Goal: Task Accomplishment & Management: Complete application form

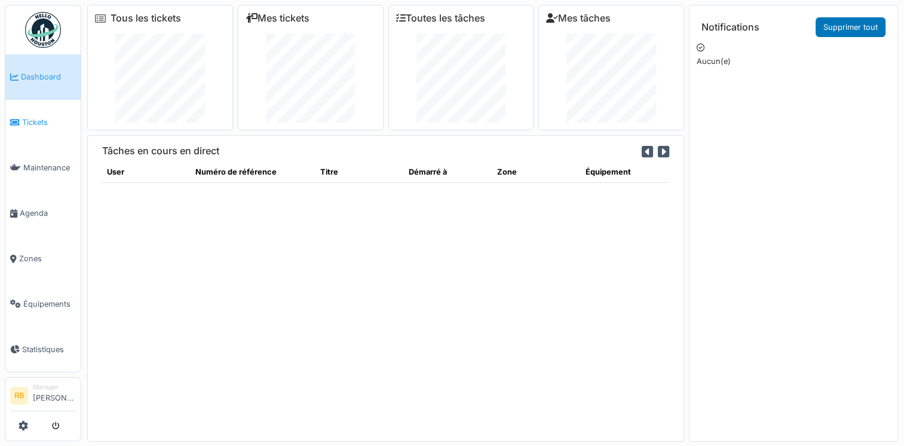
click at [50, 110] on link "Tickets" at bounding box center [42, 122] width 75 height 45
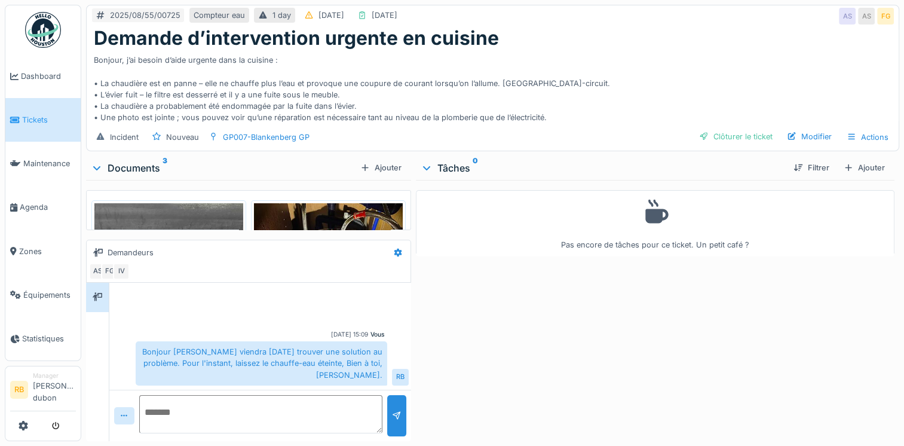
scroll to position [585, 0]
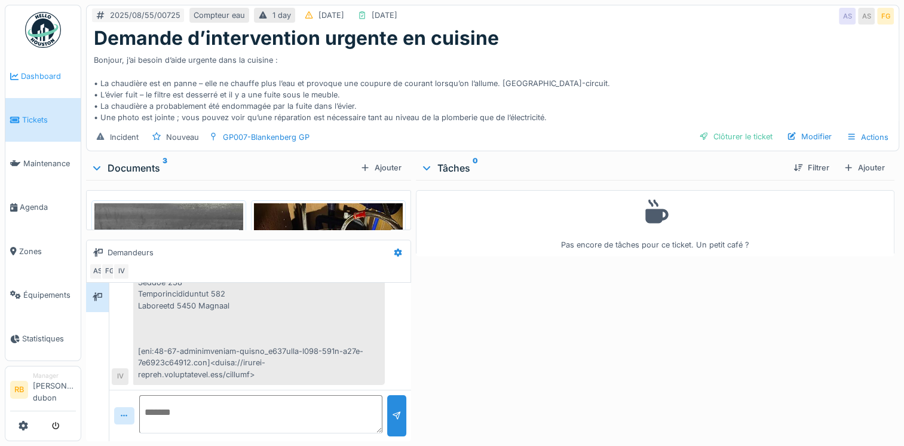
click at [53, 89] on link "Dashboard" at bounding box center [42, 76] width 75 height 44
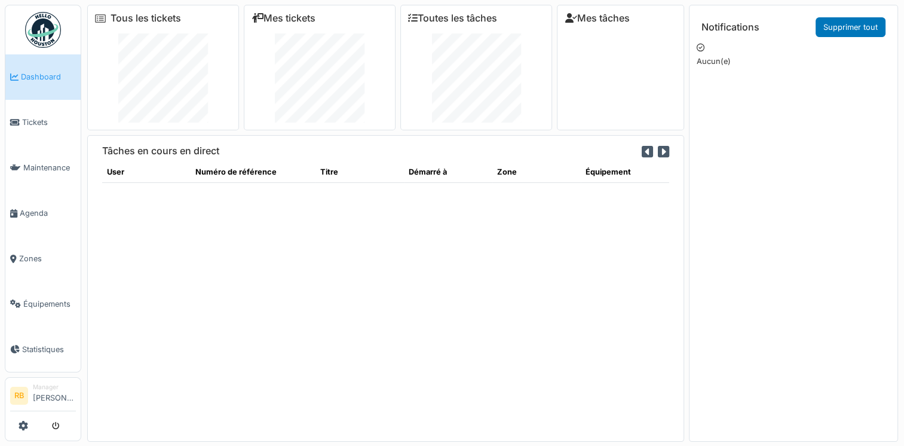
click at [35, 121] on span "Tickets" at bounding box center [49, 121] width 54 height 11
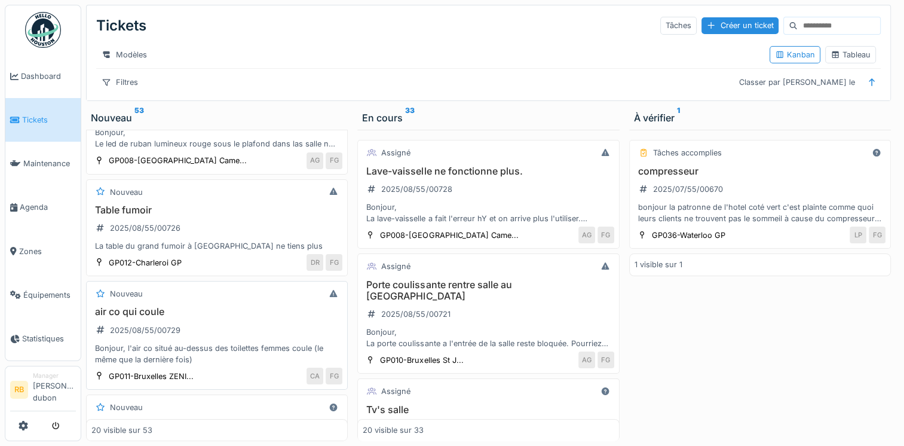
click at [254, 314] on div "air co qui coule 2025/08/55/00729 Bonjour, l'air co situé au-dessus des toilett…" at bounding box center [216, 335] width 251 height 59
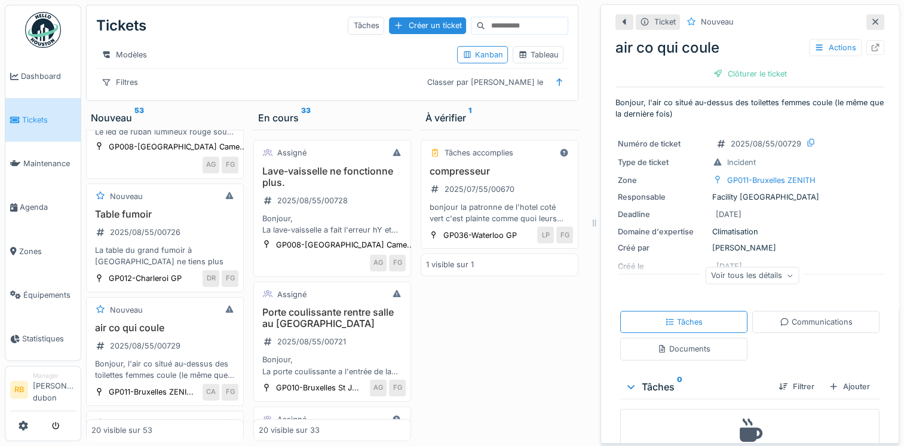
scroll to position [46, 0]
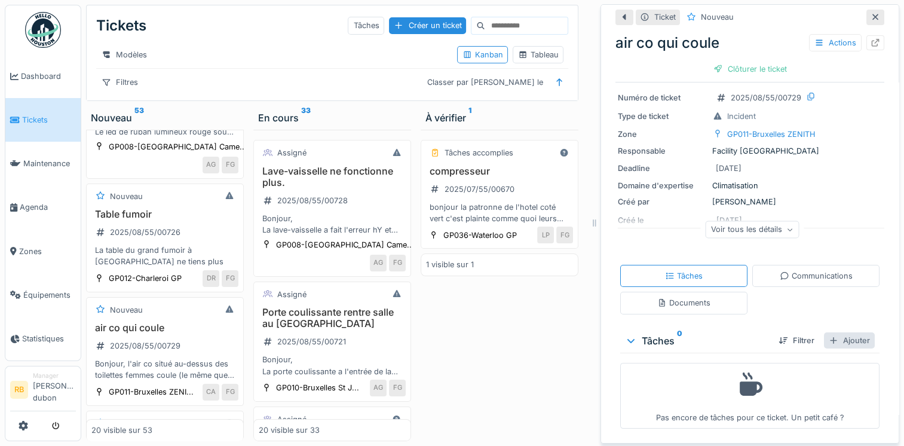
click at [837, 341] on div "Ajouter" at bounding box center [849, 340] width 51 height 16
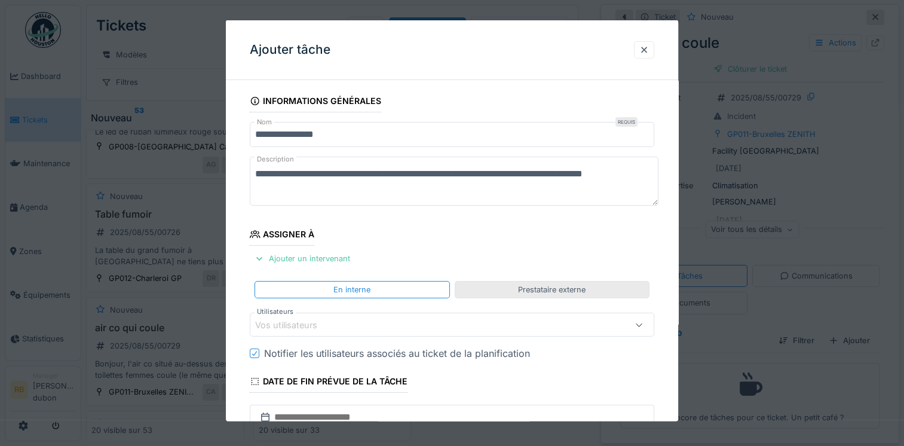
click at [504, 295] on div "Prestataire externe" at bounding box center [552, 289] width 195 height 17
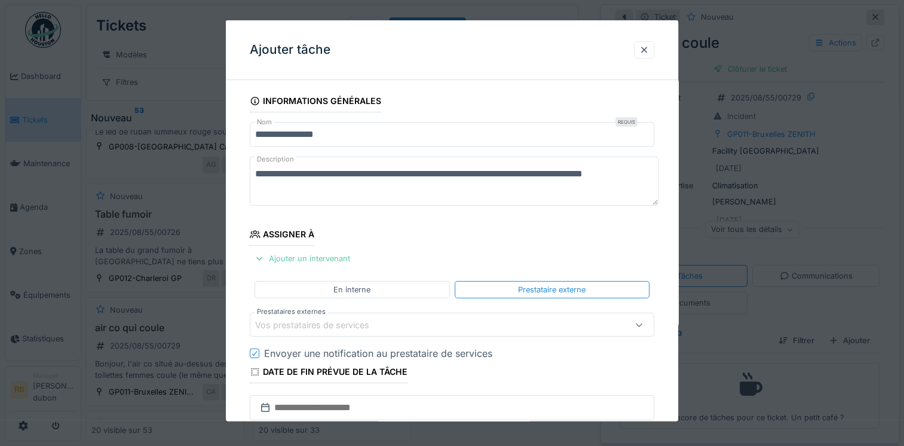
click at [325, 257] on div "Ajouter un intervenant" at bounding box center [302, 258] width 105 height 16
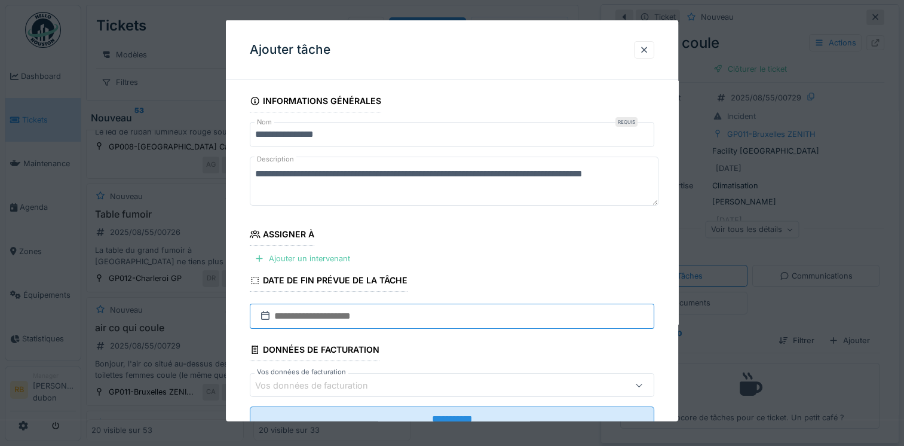
click at [339, 319] on input "text" at bounding box center [452, 315] width 404 height 25
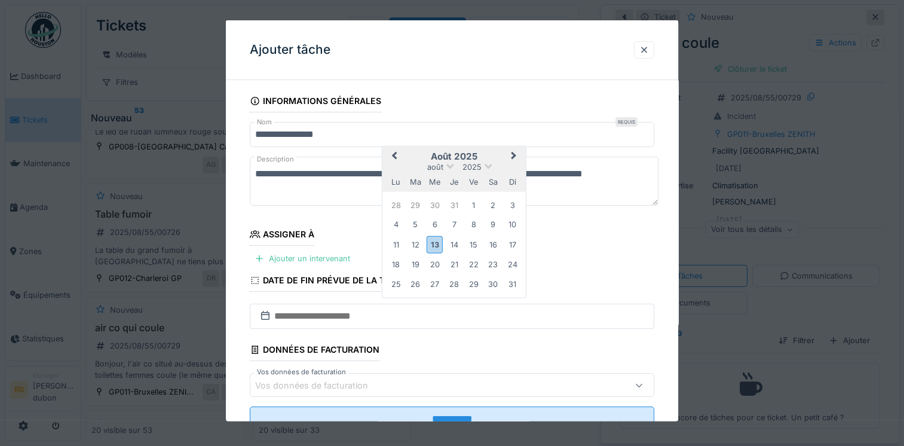
click at [486, 154] on h2 "août 2025" at bounding box center [453, 156] width 143 height 11
click at [432, 244] on div "13" at bounding box center [435, 243] width 16 height 17
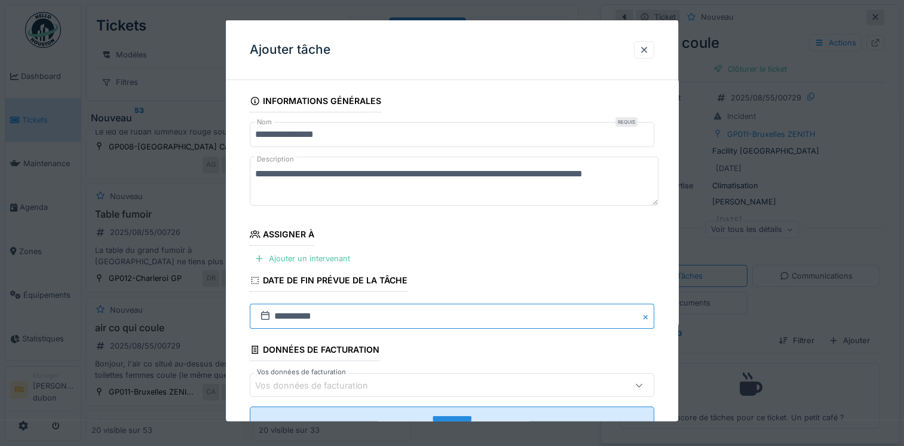
click at [375, 308] on input "**********" at bounding box center [452, 315] width 404 height 25
click at [336, 264] on div "Ajouter un intervenant" at bounding box center [302, 258] width 105 height 16
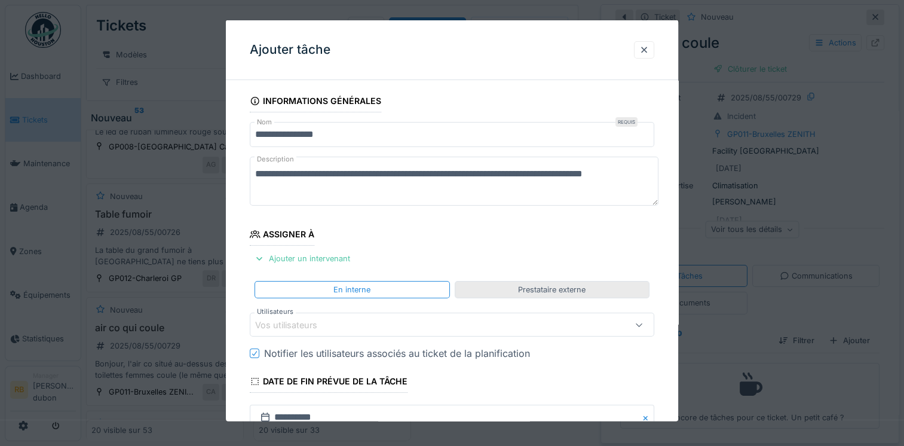
click at [528, 290] on div "Prestataire externe" at bounding box center [552, 289] width 68 height 11
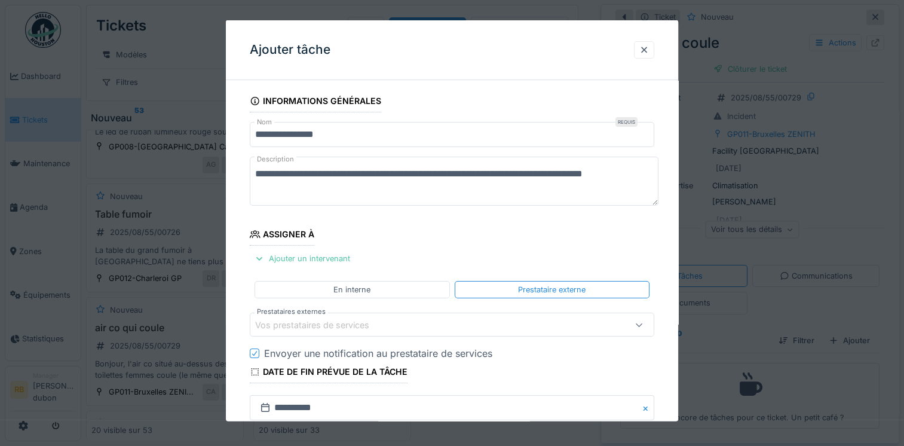
click at [475, 322] on div "Vos prestataires de services" at bounding box center [427, 324] width 345 height 13
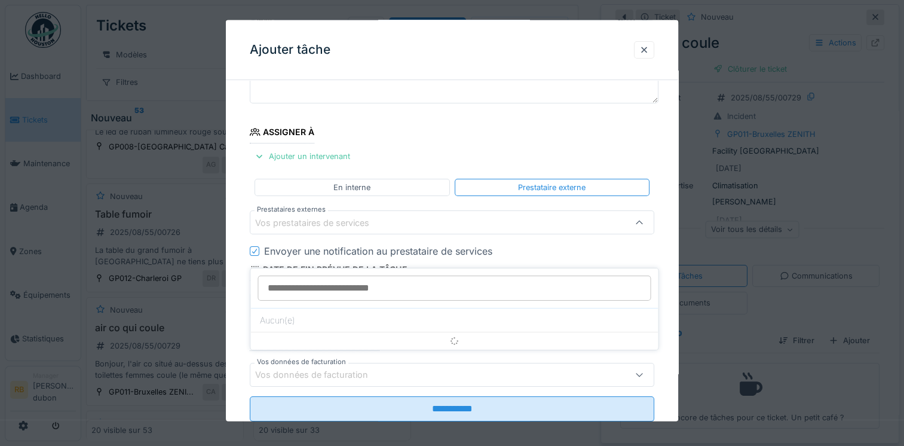
scroll to position [103, 0]
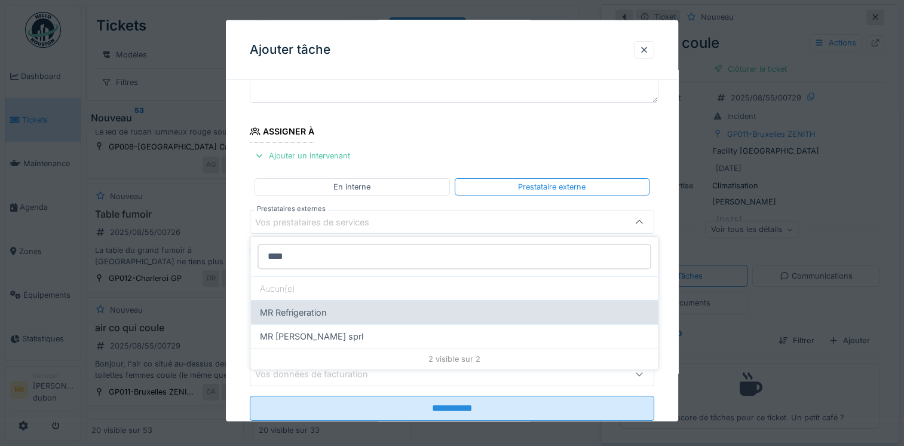
type input "****"
click at [332, 309] on div "MR Refrigeration" at bounding box center [453, 312] width 407 height 24
type input "***"
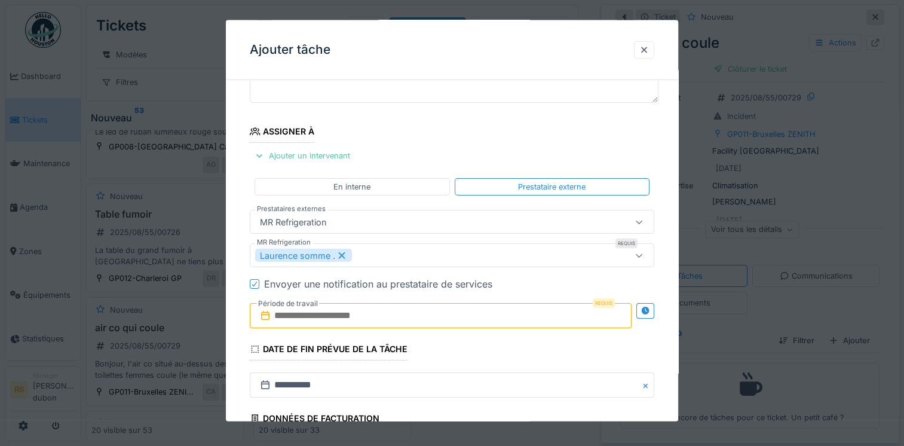
click at [344, 252] on icon at bounding box center [342, 255] width 7 height 7
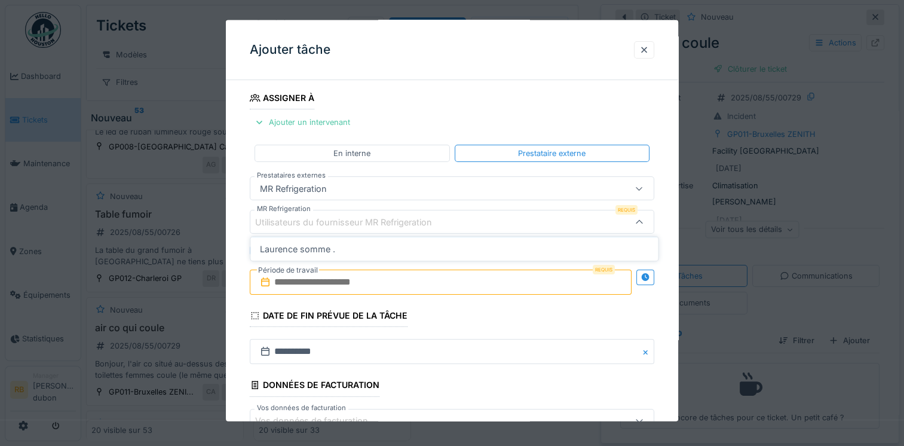
click at [336, 220] on div "Utilisateurs du fournisseur MR Refrigeration" at bounding box center [352, 221] width 194 height 13
click at [272, 218] on div "Utilisateurs du fournisseur MR Refrigeration" at bounding box center [352, 221] width 194 height 13
click at [326, 184] on div "MR Refrigeration" at bounding box center [293, 188] width 76 height 13
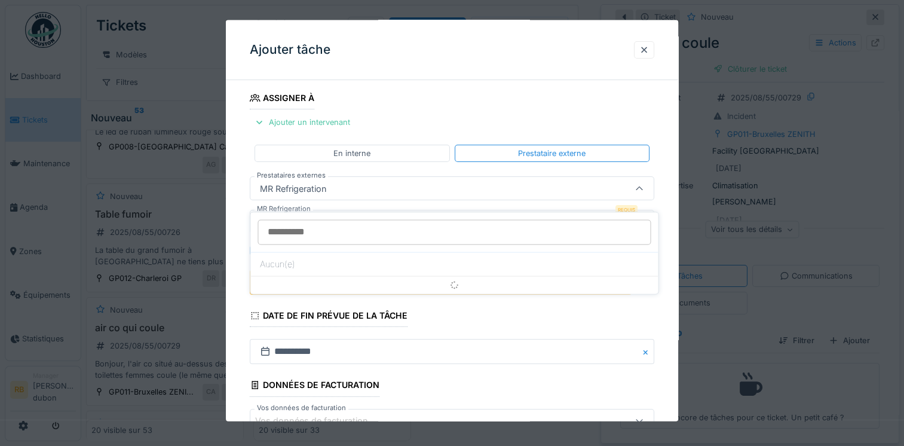
scroll to position [103, 0]
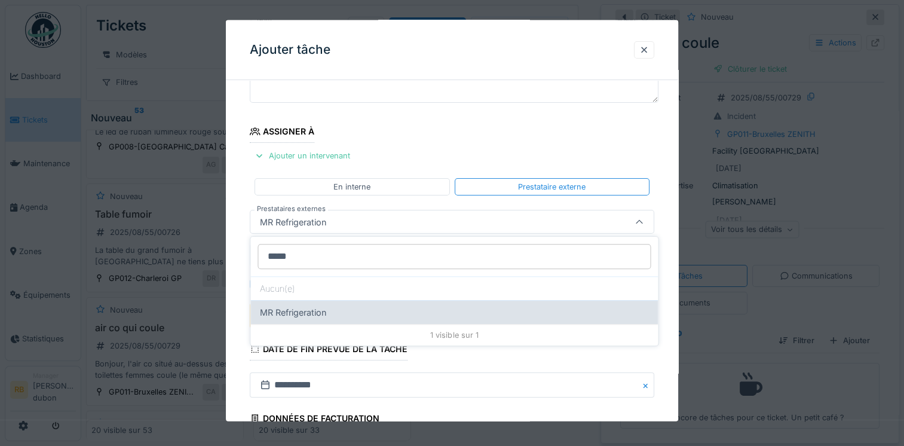
type input "*****"
click at [315, 311] on div "MR Refrigeration" at bounding box center [453, 312] width 407 height 24
click at [293, 322] on div "MR Refrigeration" at bounding box center [453, 312] width 407 height 24
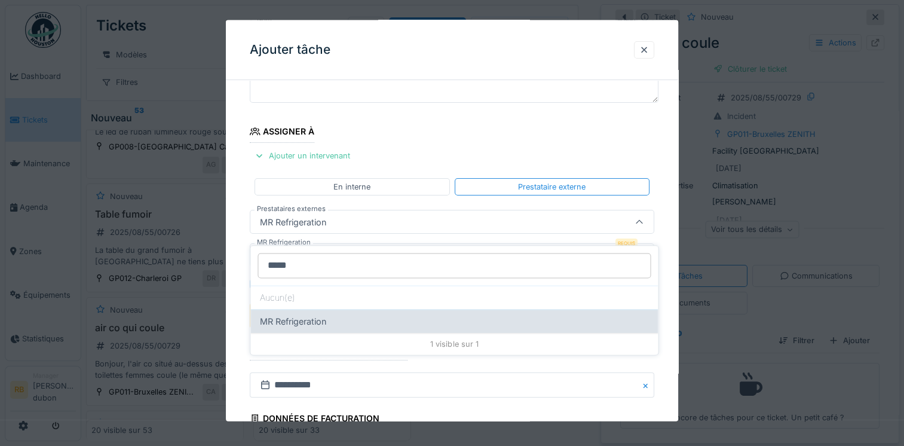
scroll to position [9, 0]
click at [286, 322] on div "MR Refrigeration" at bounding box center [453, 321] width 407 height 24
click at [287, 317] on div "MR Refrigeration" at bounding box center [453, 321] width 407 height 24
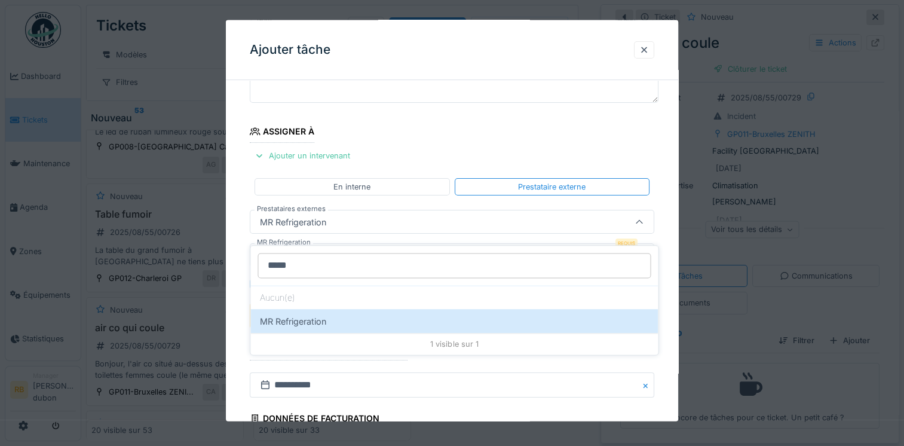
click at [349, 210] on div "MR Refrigeration" at bounding box center [452, 222] width 404 height 24
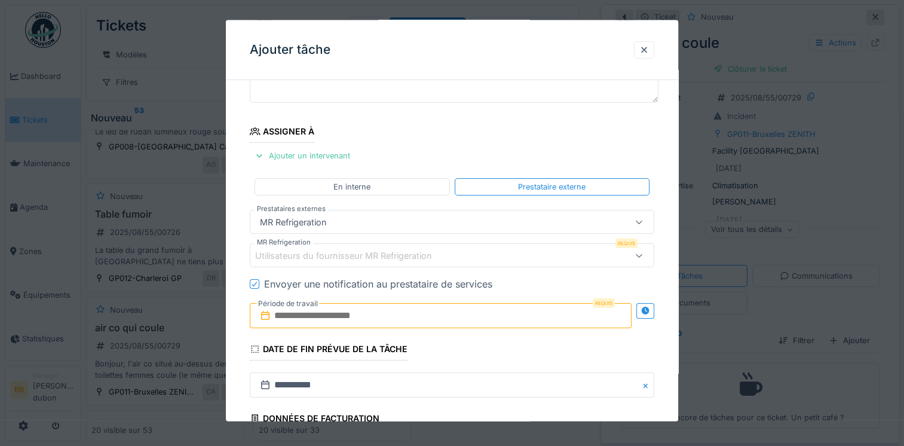
click at [331, 257] on div "Utilisateurs du fournisseur MR Refrigeration" at bounding box center [352, 254] width 194 height 13
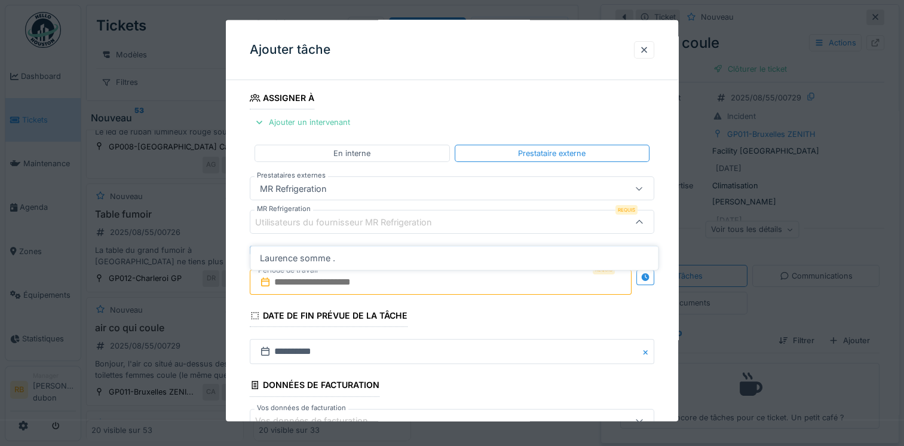
click at [312, 186] on div "MR Refrigeration" at bounding box center [293, 188] width 76 height 13
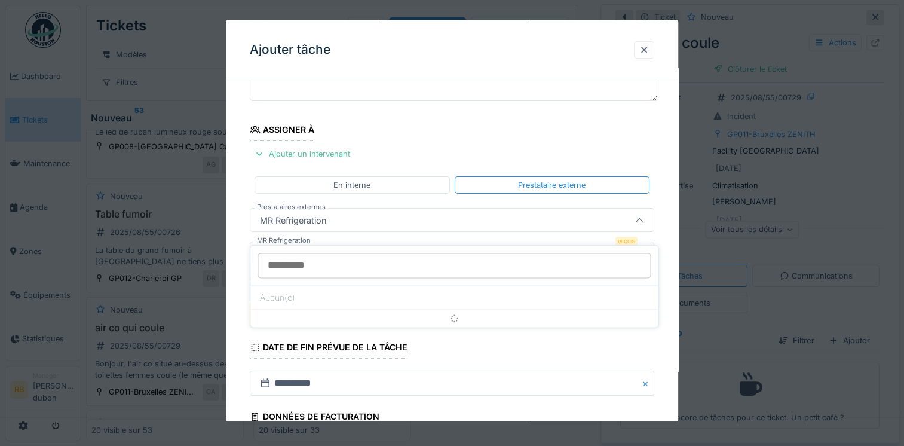
scroll to position [103, 0]
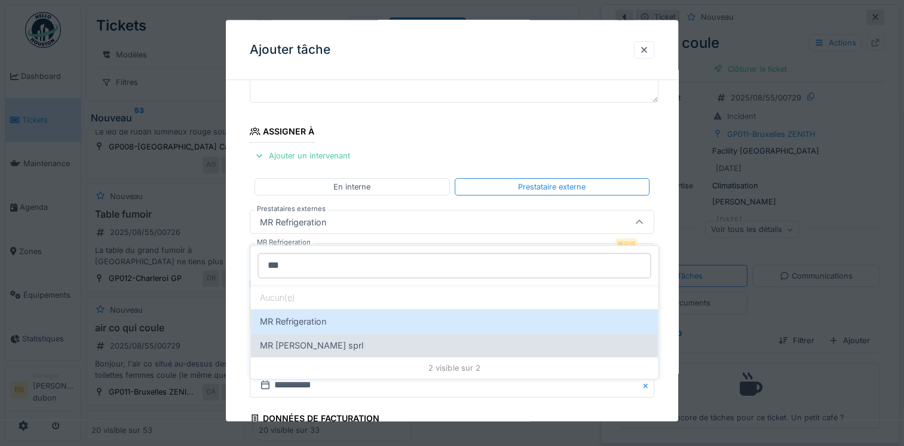
type input "**"
click at [337, 341] on div "MR Réfrigération sprl" at bounding box center [453, 345] width 407 height 24
type input "***"
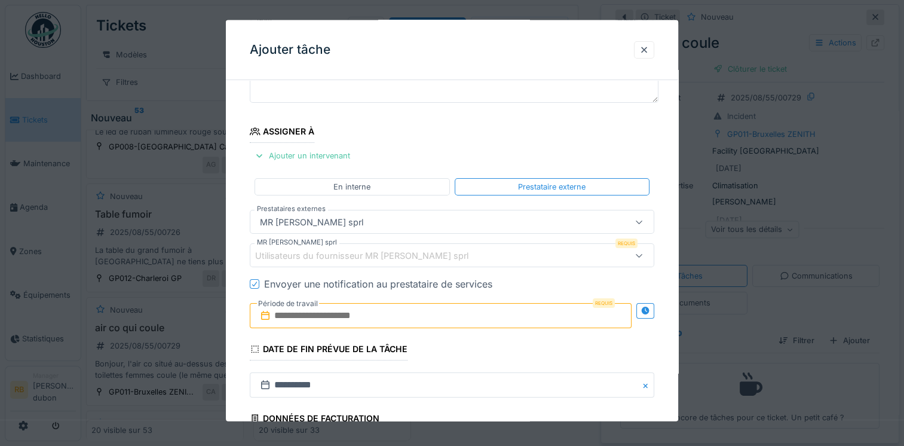
click at [334, 251] on div "Utilisateurs du fournisseur MR Réfrigération sprl" at bounding box center [370, 254] width 230 height 13
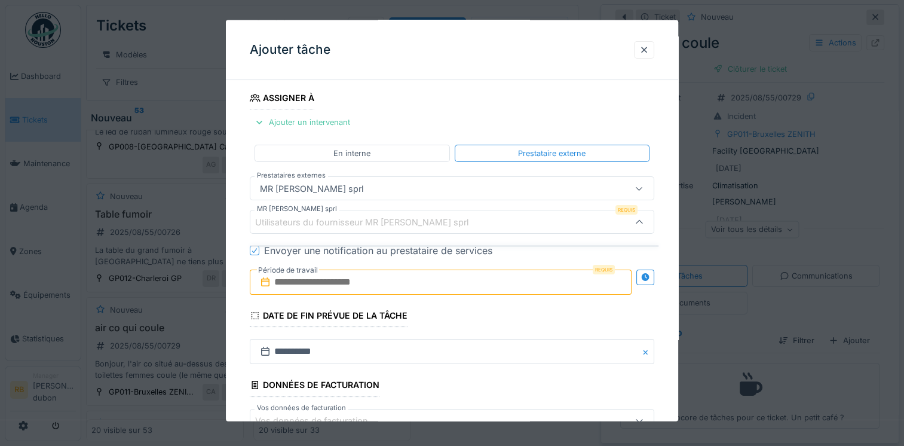
click at [330, 225] on div "Utilisateurs du fournisseur MR Réfrigération sprl" at bounding box center [370, 221] width 230 height 13
click at [315, 217] on div "Utilisateurs du fournisseur MR Réfrigération sprl" at bounding box center [370, 221] width 230 height 13
click at [346, 219] on div "Utilisateurs du fournisseur MR Réfrigération sprl" at bounding box center [370, 221] width 230 height 13
click at [352, 192] on div "MR Réfrigération sprl" at bounding box center [427, 188] width 345 height 13
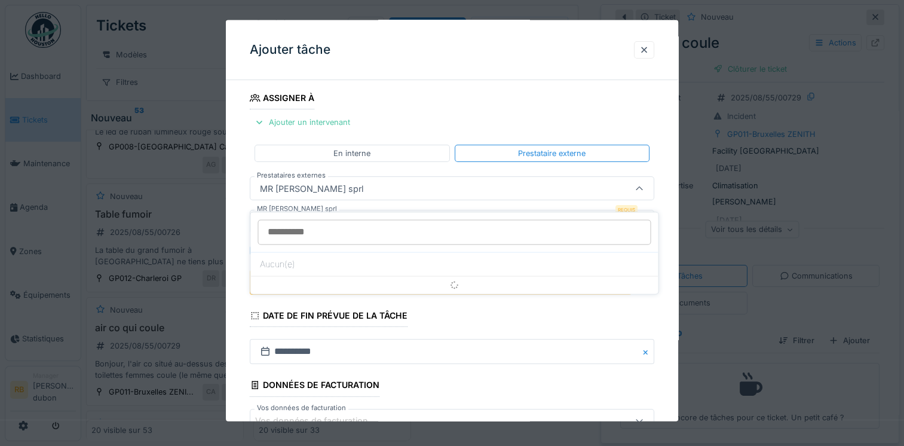
scroll to position [103, 0]
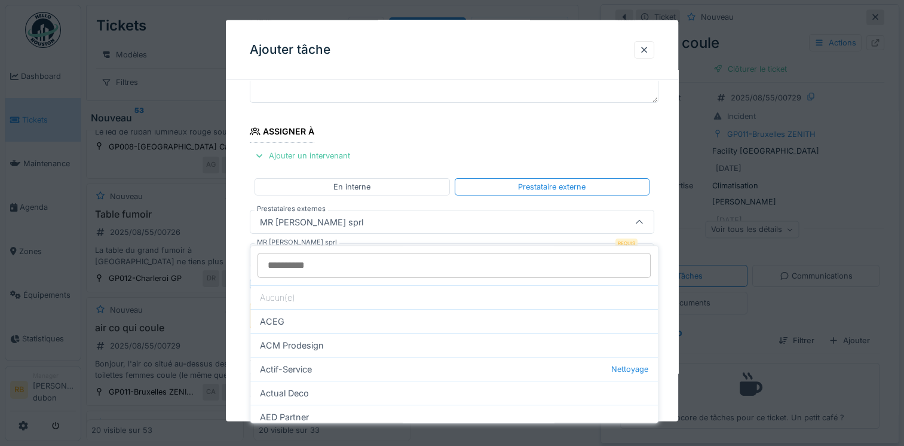
click at [360, 225] on div "MR Réfrigération sprl" at bounding box center [427, 221] width 345 height 13
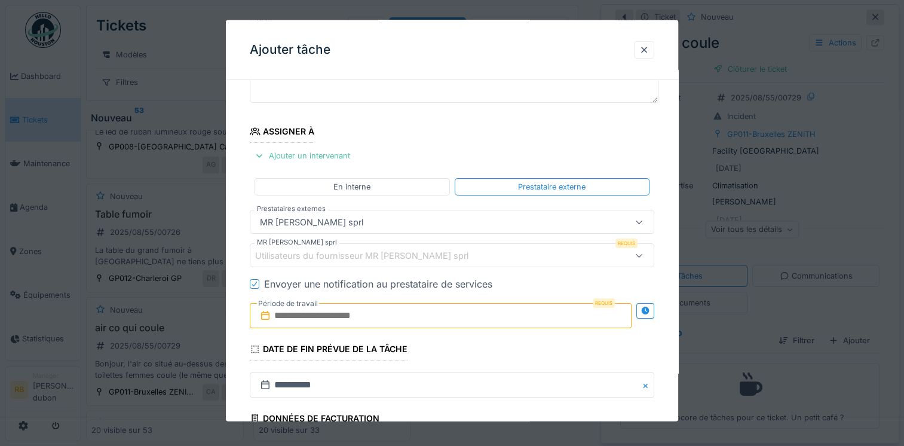
click at [337, 262] on div "Utilisateurs du fournisseur MR Réfrigération sprl" at bounding box center [452, 255] width 404 height 24
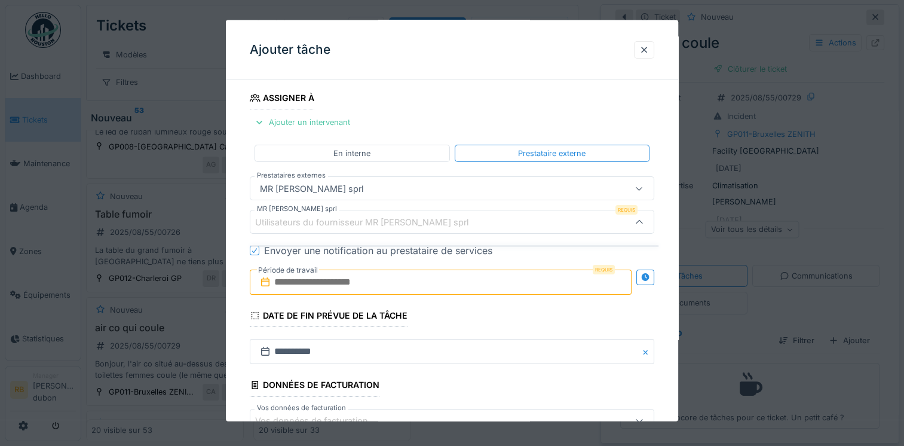
click at [333, 217] on div "Utilisateurs du fournisseur MR Réfrigération sprl" at bounding box center [370, 221] width 230 height 13
click at [343, 190] on div "MR Réfrigération sprl" at bounding box center [311, 188] width 113 height 13
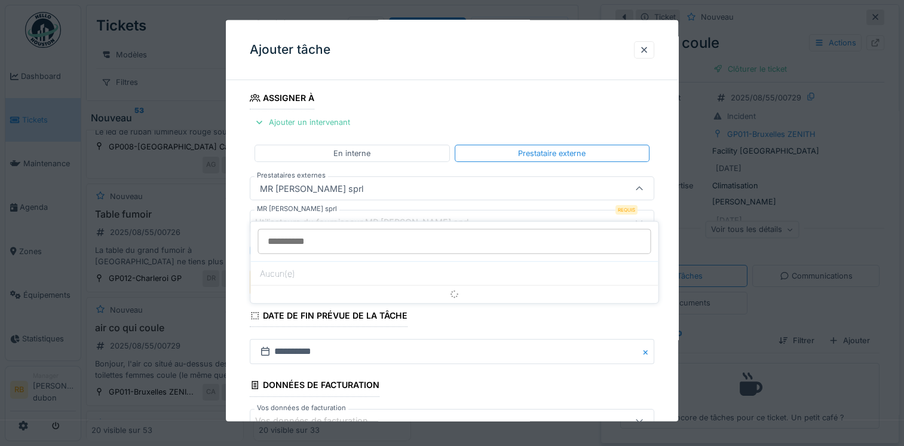
scroll to position [103, 0]
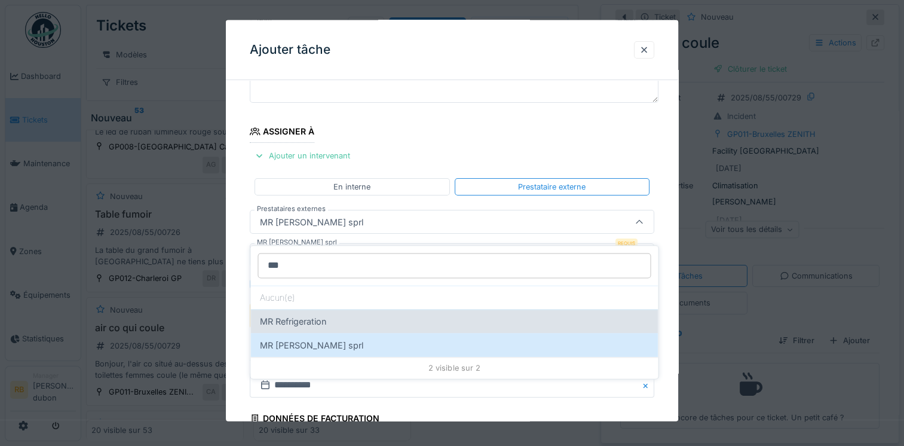
type input "**"
click at [292, 309] on div "MR Refrigeration" at bounding box center [453, 321] width 407 height 24
type input "***"
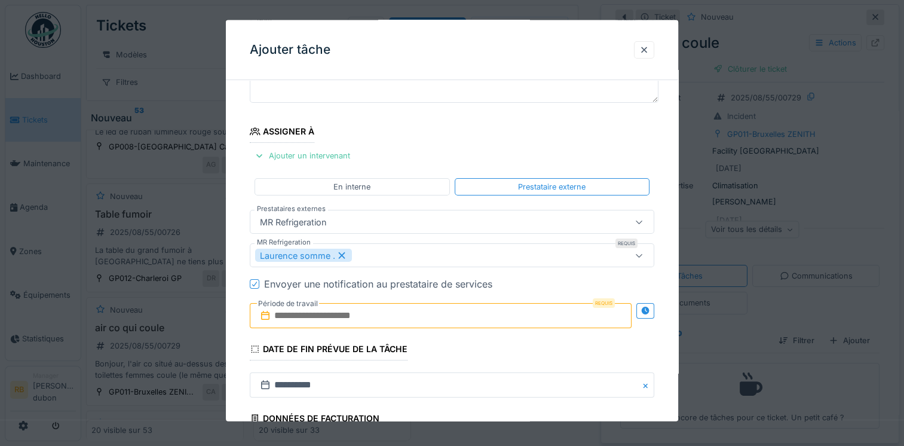
click at [409, 255] on div "Laurence somme ." at bounding box center [427, 254] width 345 height 13
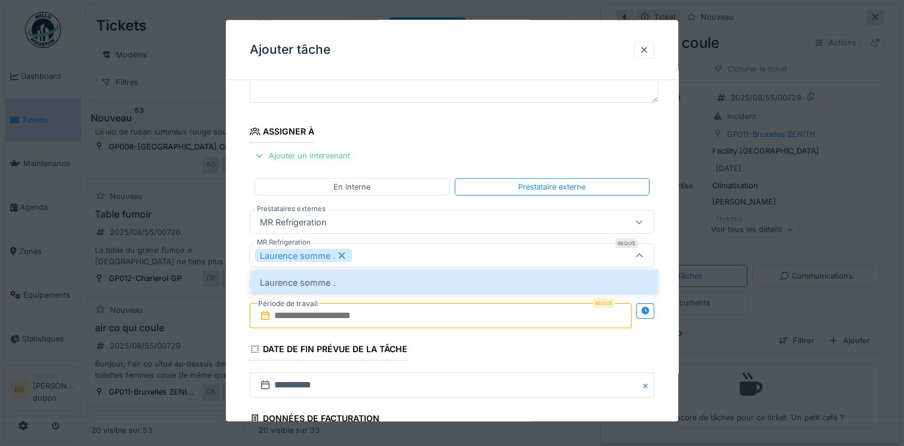
scroll to position [136, 0]
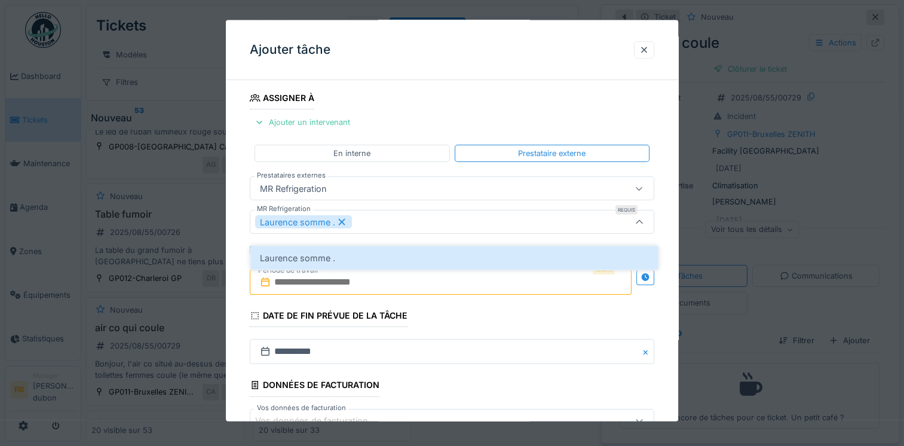
click at [411, 217] on div "Laurence somme ." at bounding box center [427, 221] width 345 height 13
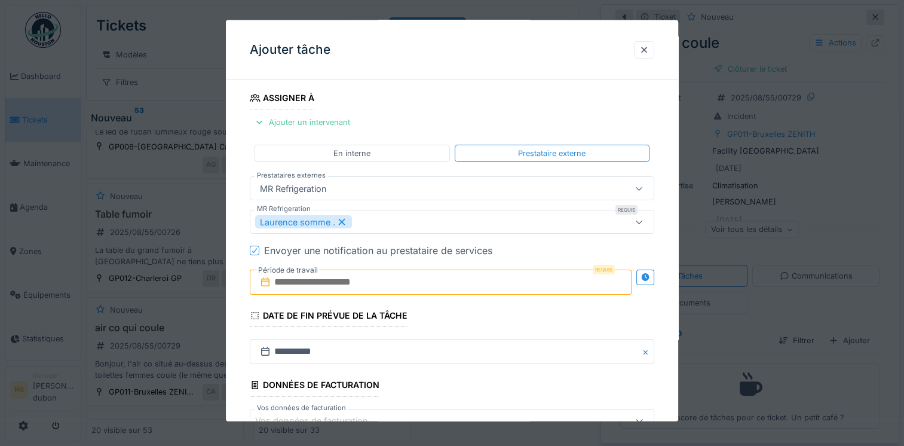
click at [378, 282] on input "text" at bounding box center [441, 281] width 382 height 25
click at [335, 218] on div "Laurence somme ." at bounding box center [303, 221] width 97 height 13
click at [339, 218] on div "Utilisateurs du fournisseur MR Refrigeration" at bounding box center [352, 221] width 194 height 13
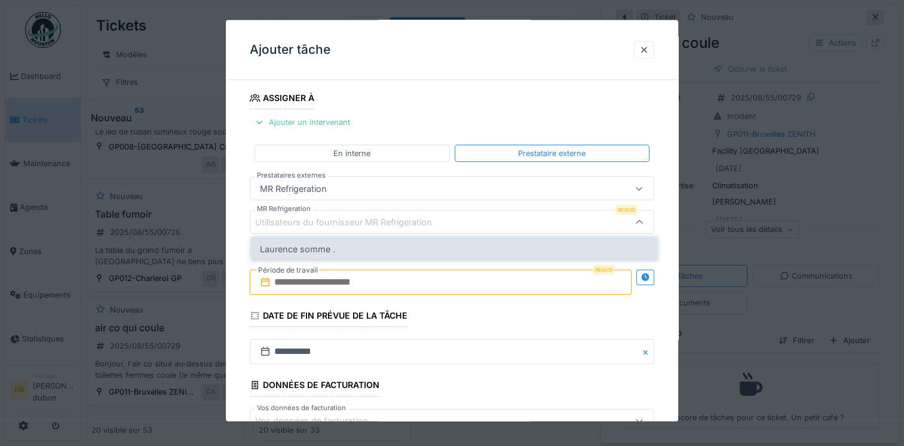
scroll to position [0, 0]
click at [378, 247] on div "Laurence somme ." at bounding box center [453, 249] width 407 height 24
type input "****"
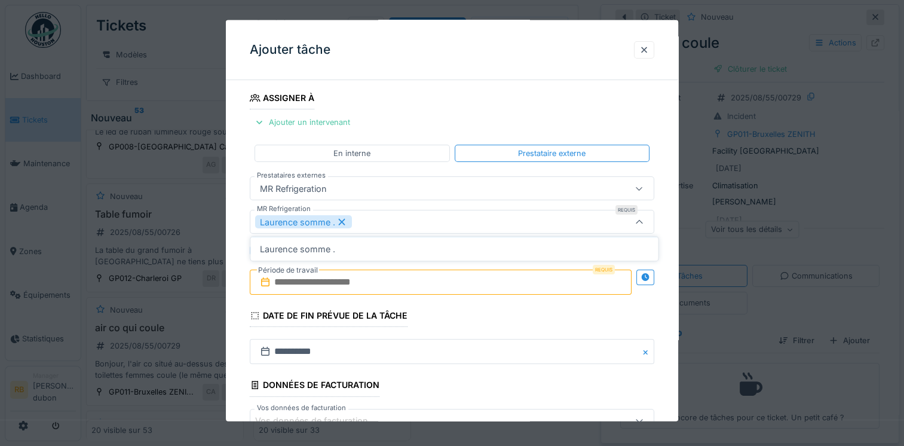
click at [247, 245] on div "**********" at bounding box center [452, 226] width 452 height 547
click at [258, 250] on div at bounding box center [255, 251] width 10 height 10
click at [250, 247] on div at bounding box center [255, 251] width 10 height 10
click at [274, 280] on input "text" at bounding box center [441, 281] width 382 height 25
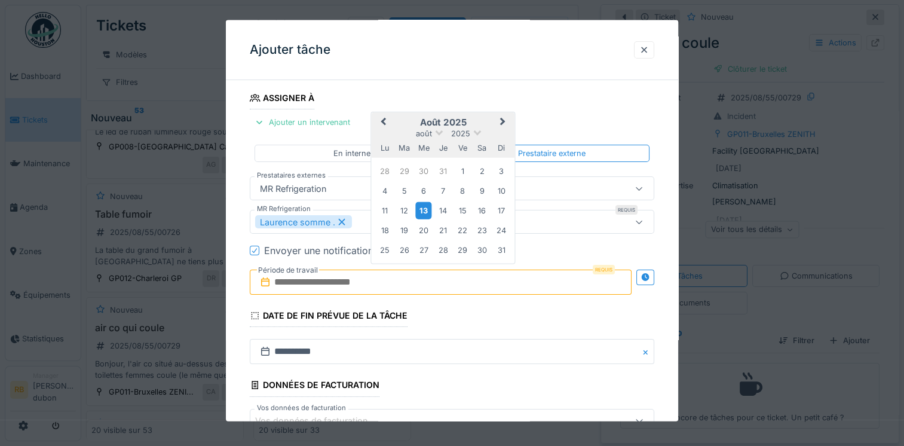
click at [421, 206] on div "13" at bounding box center [424, 209] width 16 height 17
click at [465, 206] on div "15" at bounding box center [463, 210] width 16 height 16
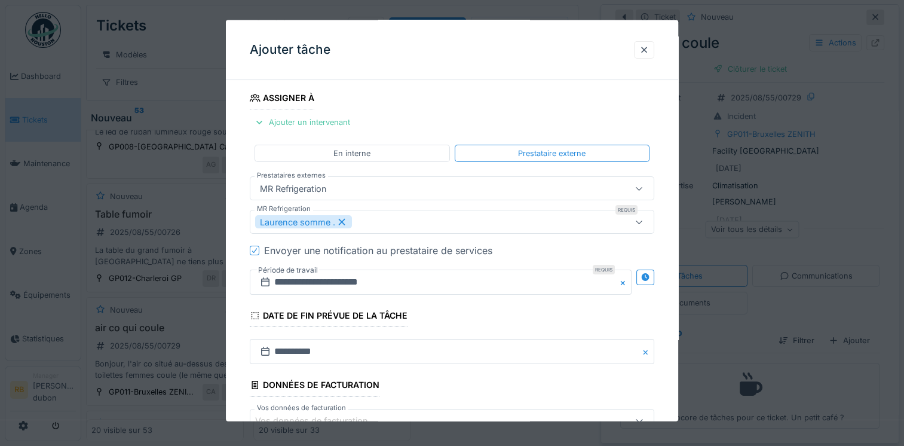
click at [499, 312] on fieldset "**********" at bounding box center [452, 214] width 404 height 523
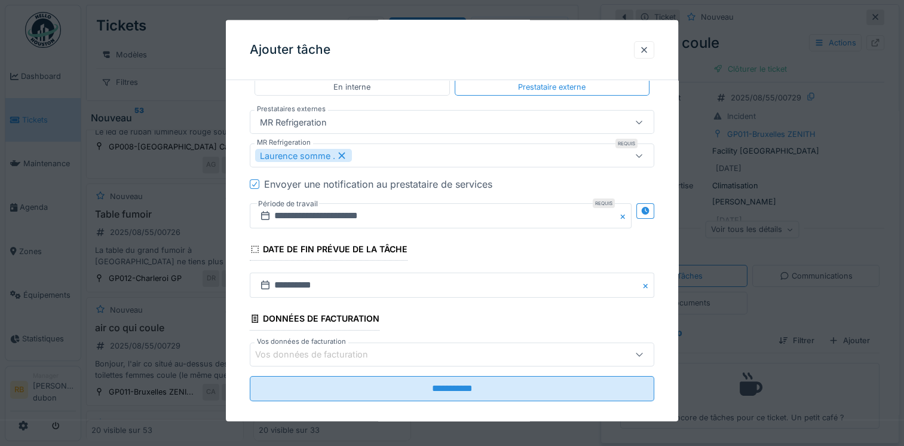
scroll to position [213, 0]
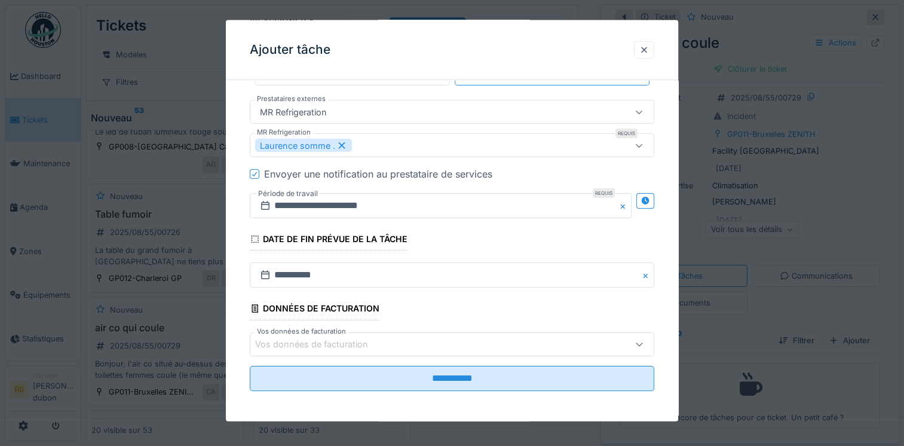
click at [373, 140] on div "Laurence somme ." at bounding box center [427, 145] width 345 height 13
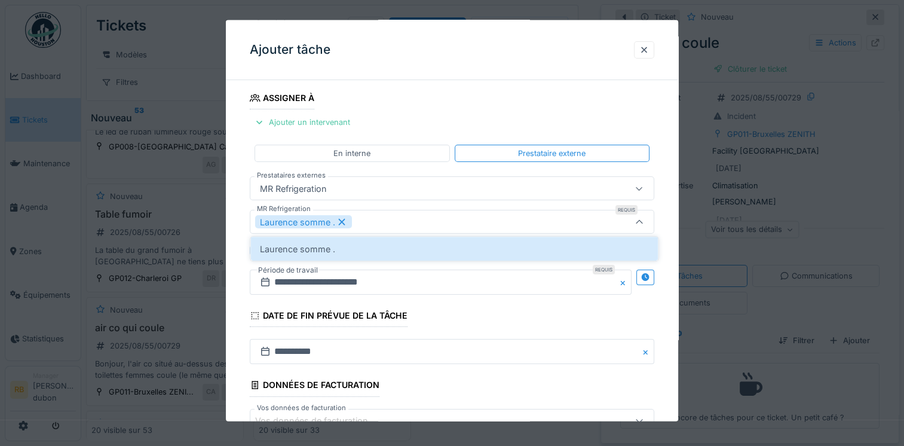
scroll to position [0, 0]
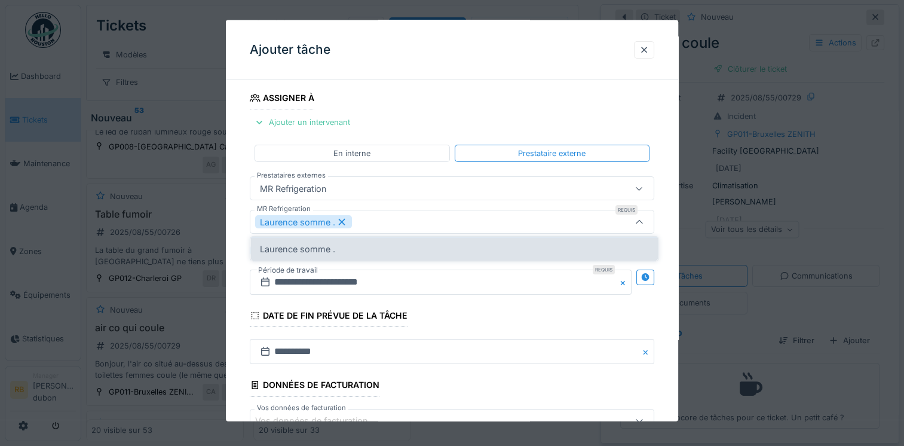
click at [379, 246] on div "Laurence somme ." at bounding box center [453, 249] width 407 height 24
click at [370, 239] on div "Laurence somme ." at bounding box center [453, 249] width 407 height 24
type input "****"
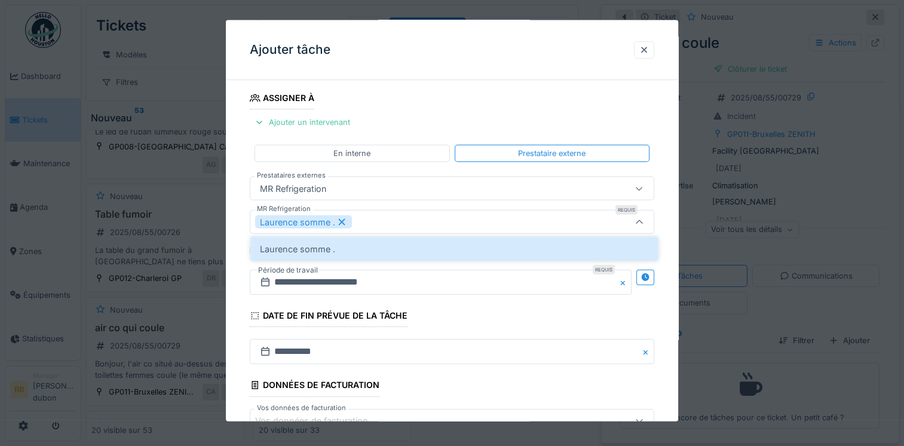
click at [431, 314] on fieldset "**********" at bounding box center [452, 214] width 404 height 523
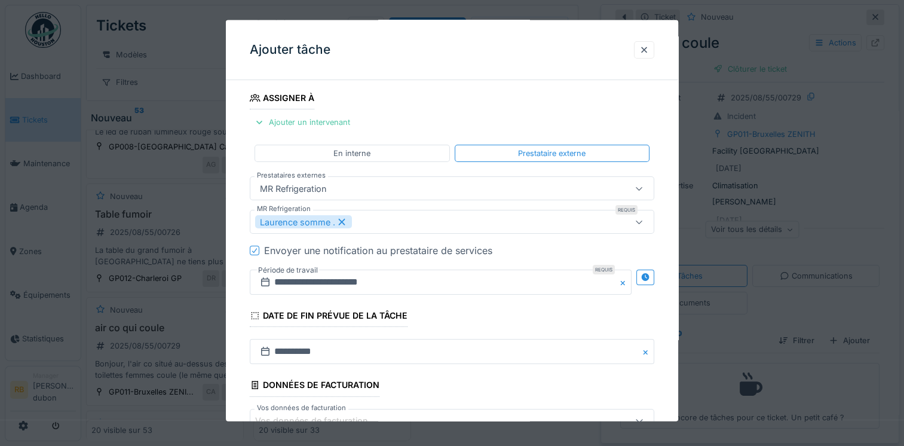
click at [418, 212] on div "Laurence somme ." at bounding box center [452, 222] width 404 height 24
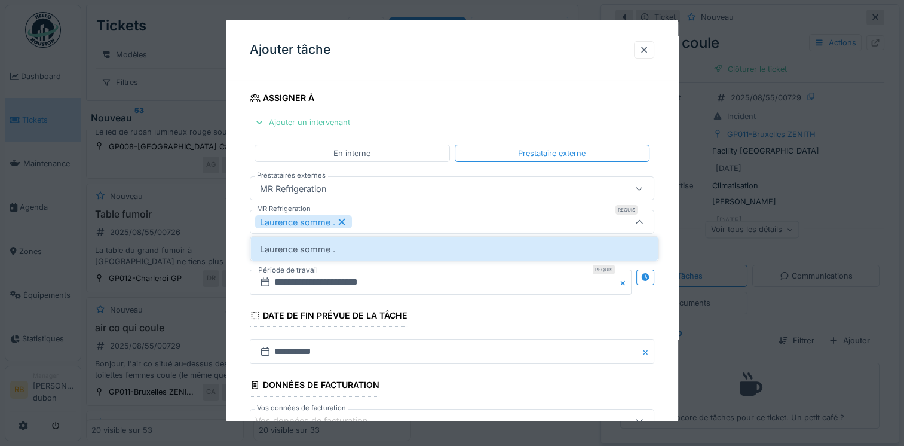
click at [415, 217] on div "Laurence somme ." at bounding box center [427, 221] width 345 height 13
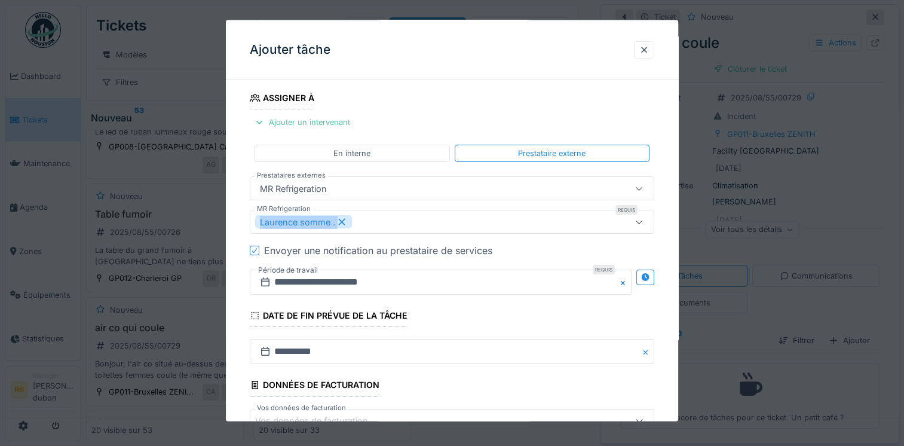
click at [415, 217] on div "Laurence somme ." at bounding box center [427, 221] width 345 height 13
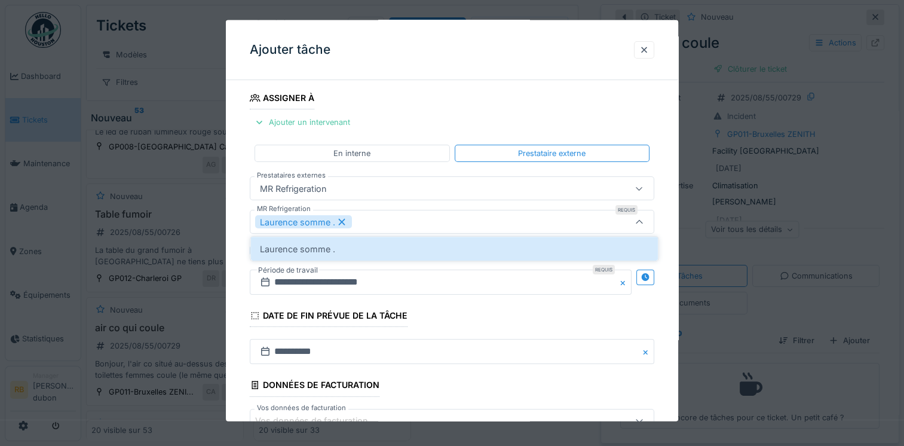
click at [448, 324] on fieldset "**********" at bounding box center [452, 214] width 404 height 523
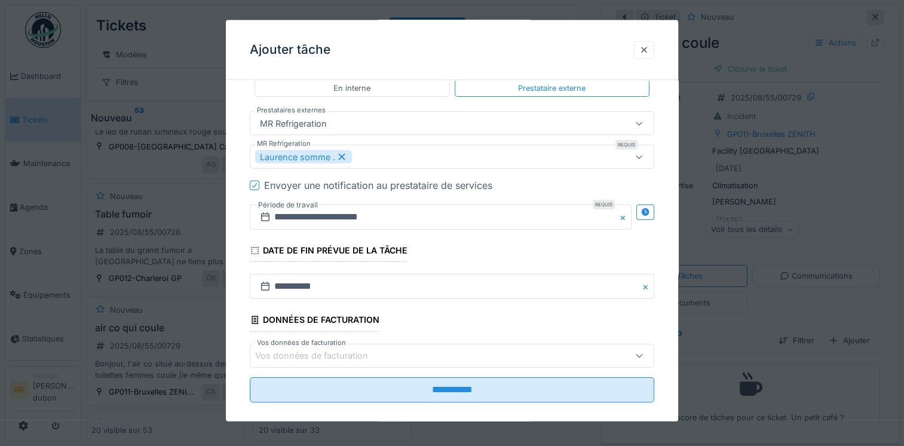
scroll to position [201, 0]
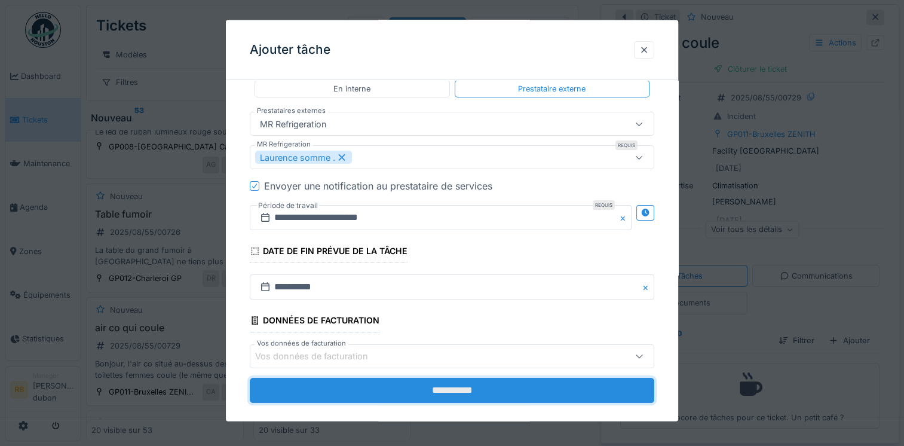
click at [437, 389] on input "**********" at bounding box center [452, 389] width 404 height 25
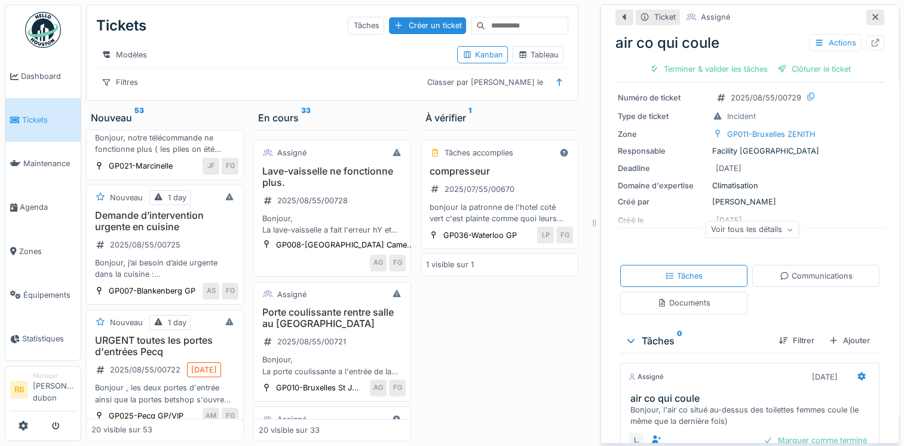
scroll to position [0, 0]
